Goal: Find specific page/section

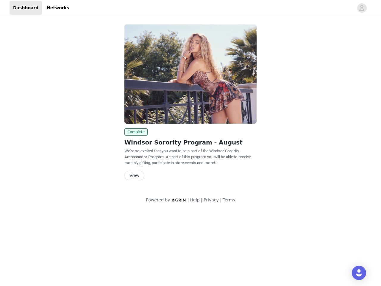
click at [191, 105] on img at bounding box center [190, 73] width 132 height 99
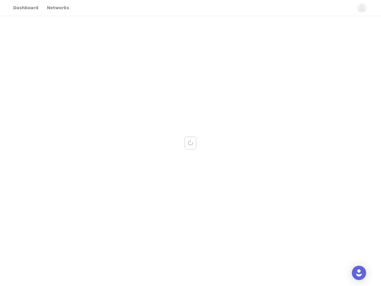
click at [362, 8] on div at bounding box center [190, 143] width 381 height 286
click at [191, 74] on div at bounding box center [190, 143] width 381 height 286
click at [135, 132] on div at bounding box center [190, 143] width 381 height 286
click at [134, 175] on div at bounding box center [190, 143] width 381 height 286
click at [359, 273] on img "Open Intercom Messenger" at bounding box center [359, 272] width 7 height 7
